Goal: Find specific page/section: Find specific page/section

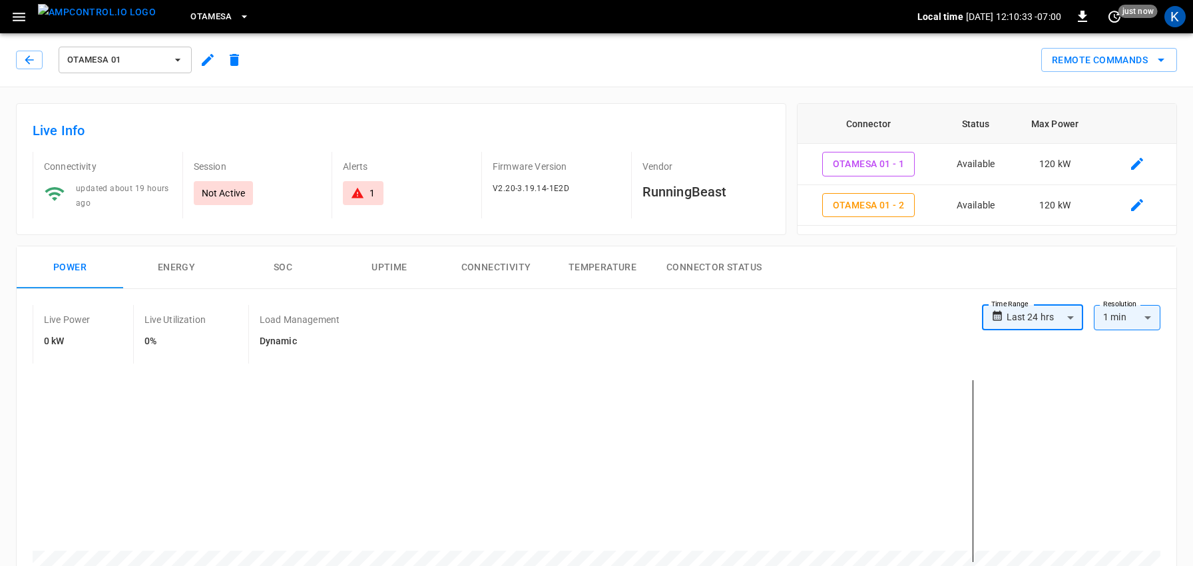
click at [19, 18] on icon "button" at bounding box center [19, 17] width 17 height 17
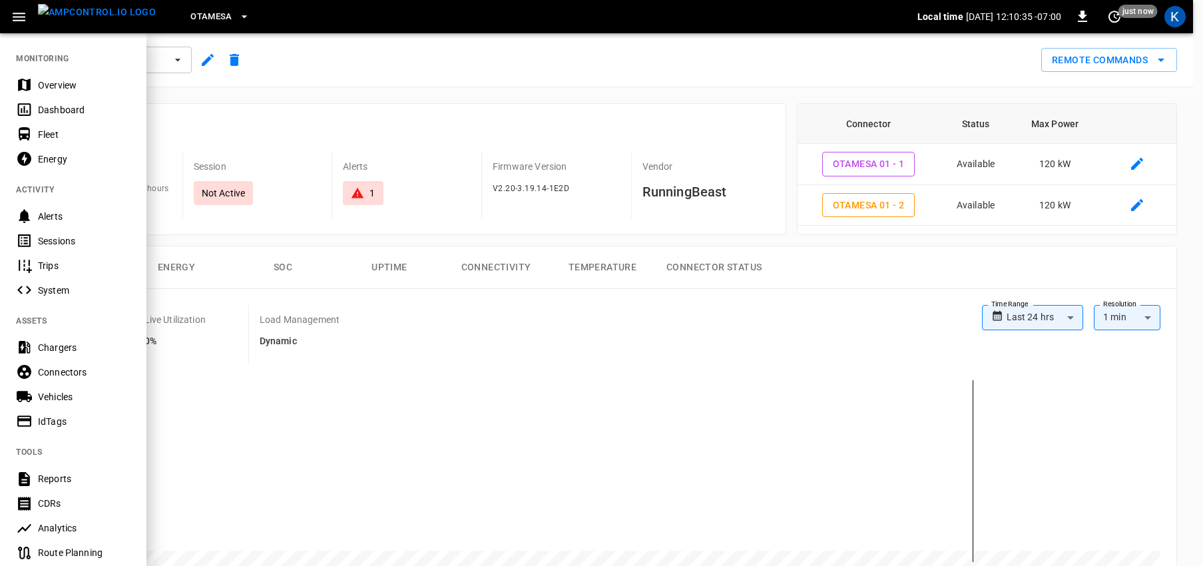
click at [63, 109] on div "Dashboard" at bounding box center [84, 109] width 93 height 13
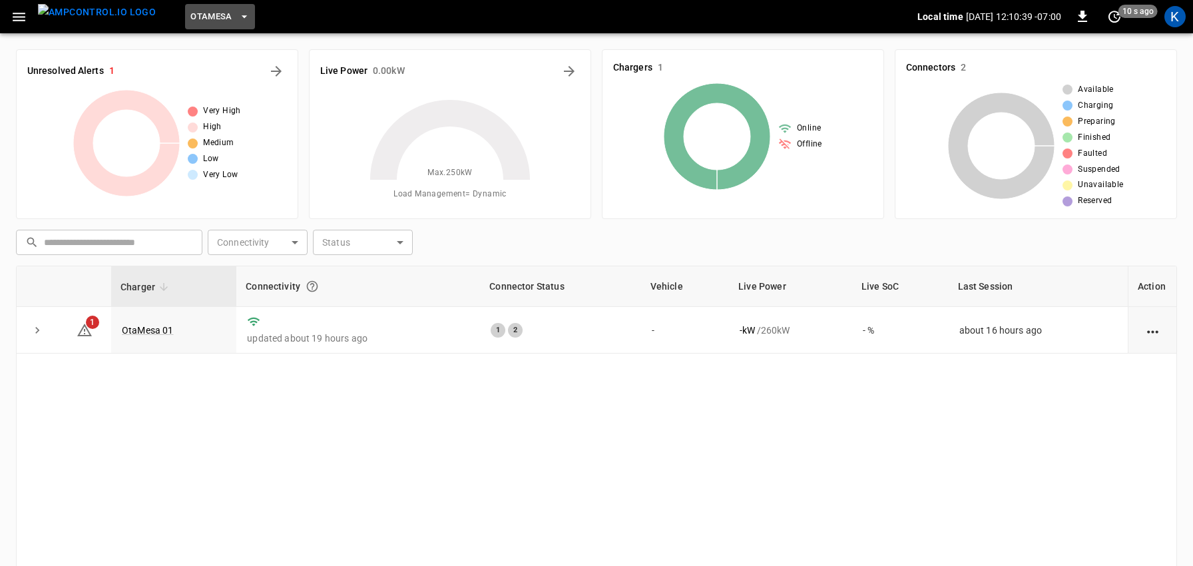
click at [190, 18] on span "OtaMesa" at bounding box center [211, 16] width 42 height 15
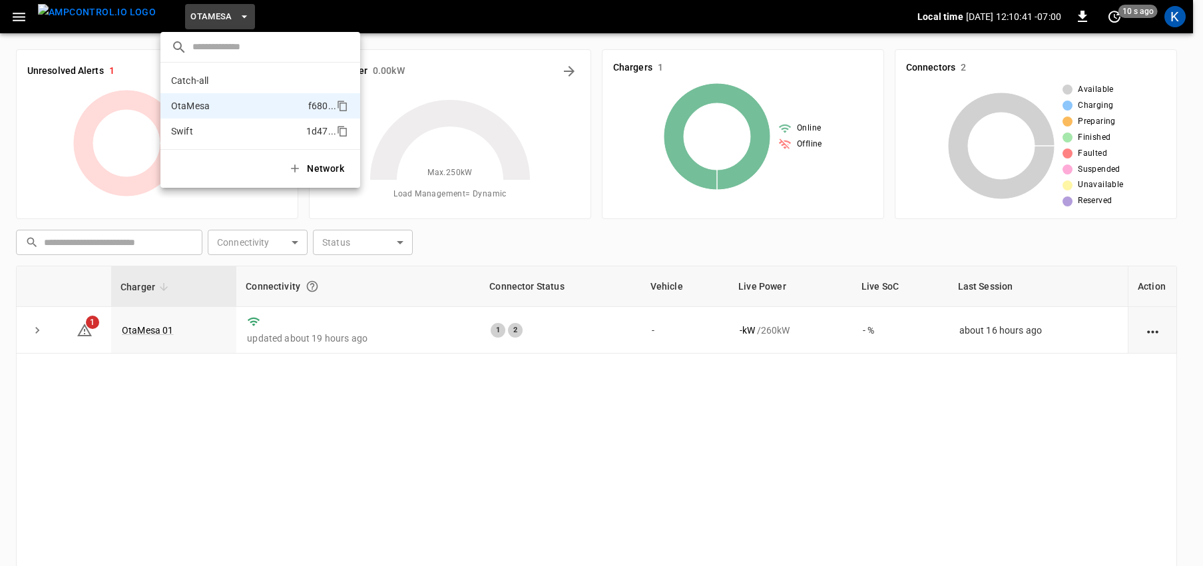
click at [192, 132] on p "Swift" at bounding box center [236, 131] width 130 height 13
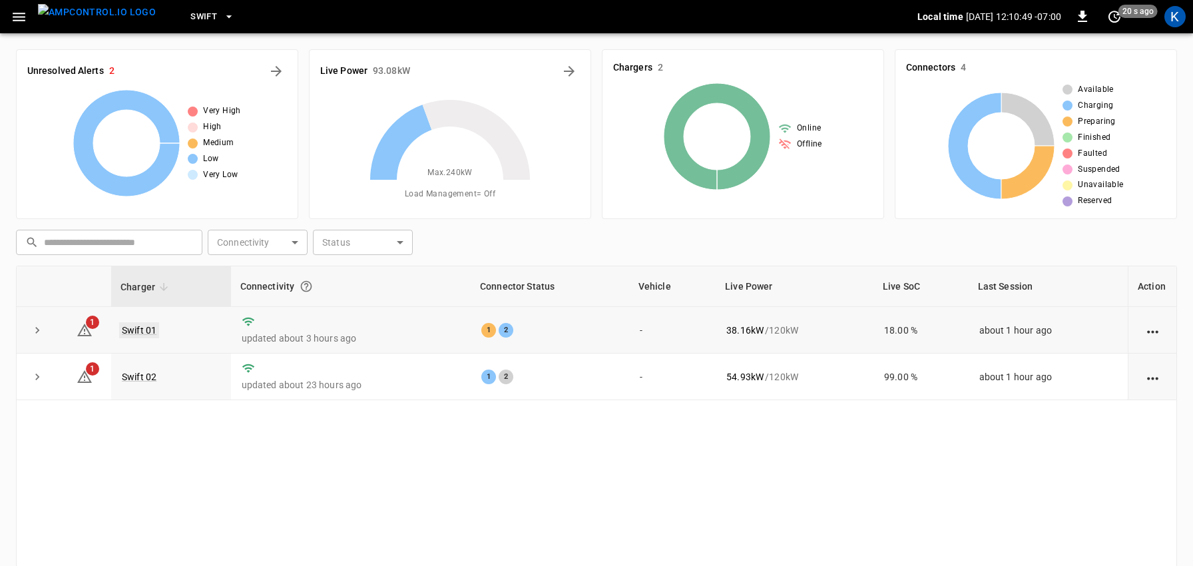
click at [134, 330] on link "Swift 01" at bounding box center [139, 330] width 40 height 16
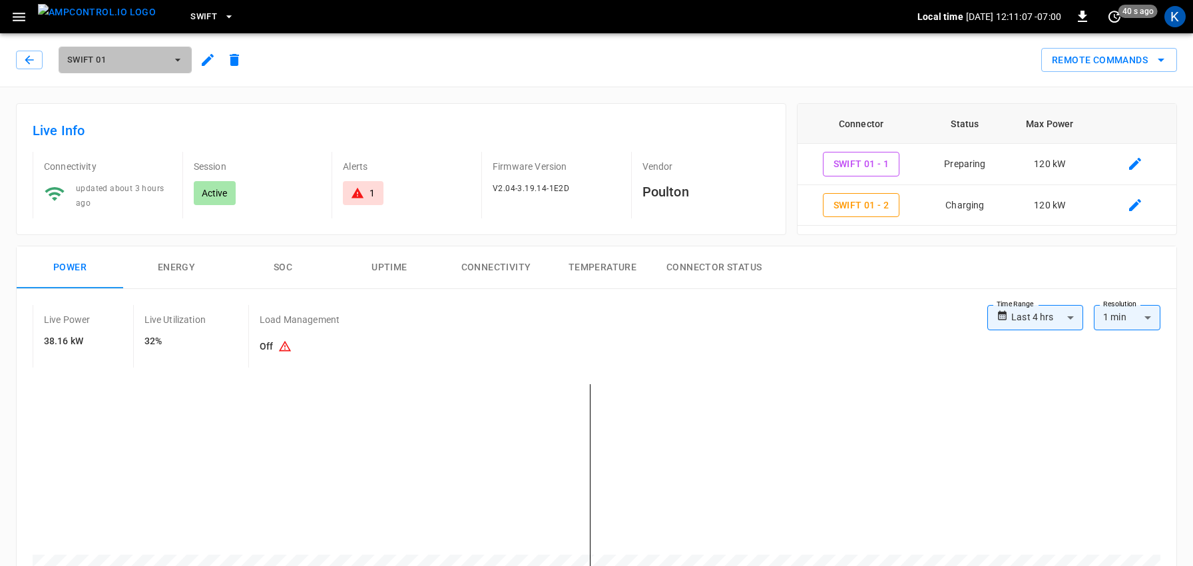
click at [148, 59] on span "Swift 01" at bounding box center [116, 60] width 99 height 15
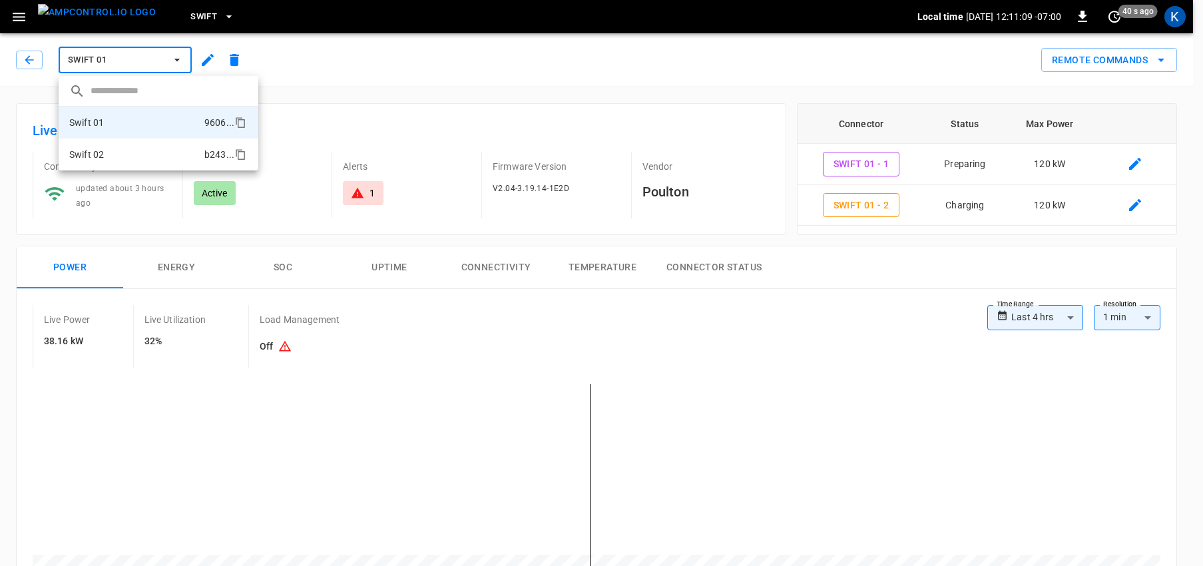
click at [122, 156] on li "Swift 02 b243 ..." at bounding box center [159, 154] width 200 height 32
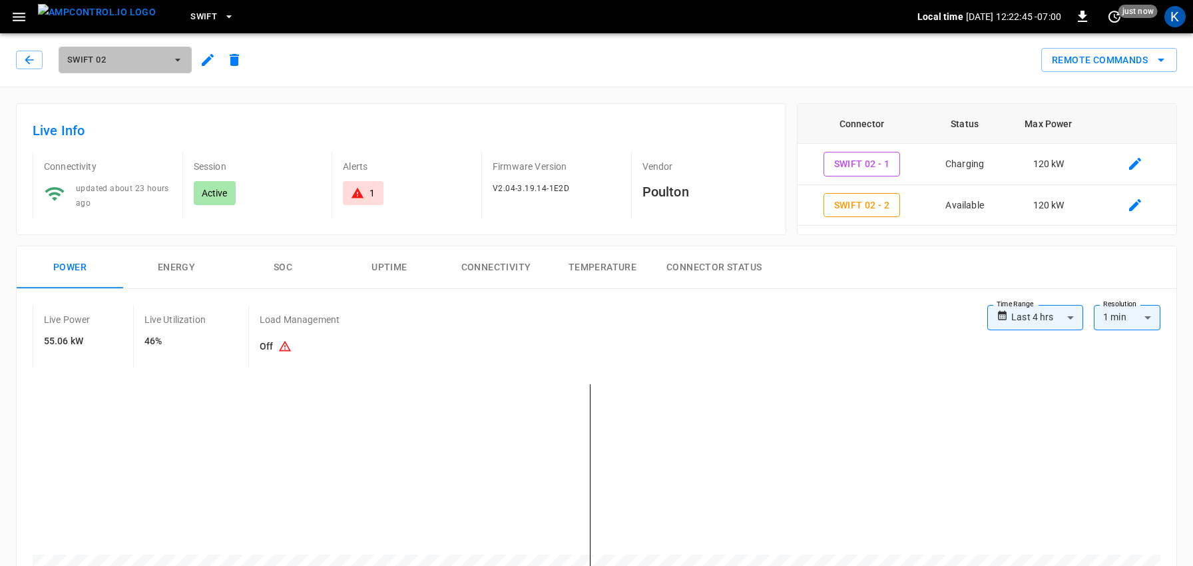
click at [121, 57] on span "Swift 02" at bounding box center [116, 60] width 99 height 15
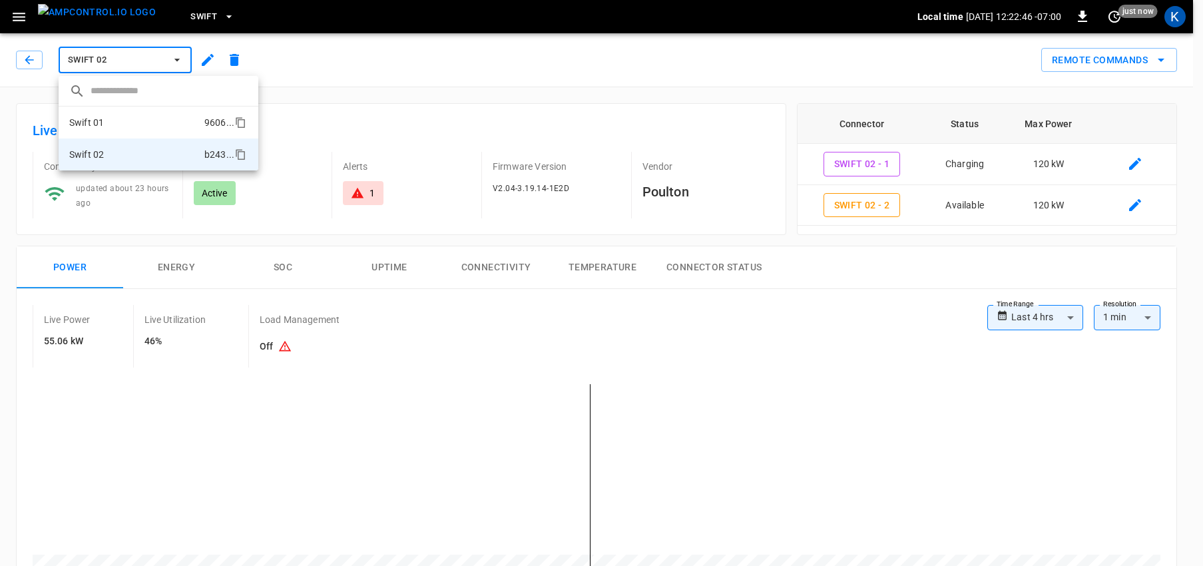
click at [101, 121] on p "Swift 01" at bounding box center [86, 122] width 35 height 13
